Goal: Navigation & Orientation: Find specific page/section

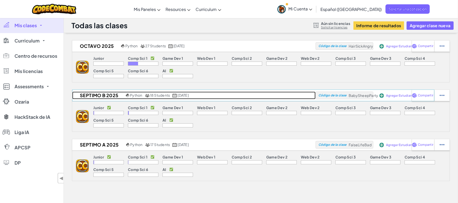
click at [103, 95] on h2 "SEPTIMO B 2025" at bounding box center [98, 96] width 52 height 8
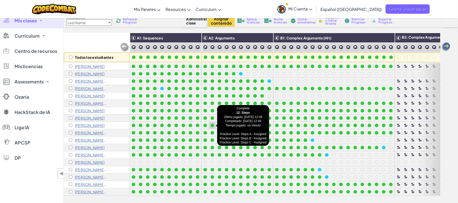
scroll to position [68, 0]
